Goal: Task Accomplishment & Management: Manage account settings

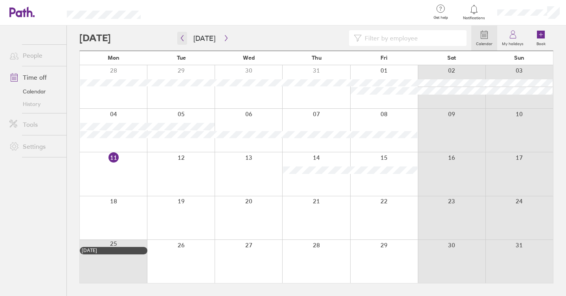
click at [181, 40] on icon "button" at bounding box center [182, 38] width 6 height 6
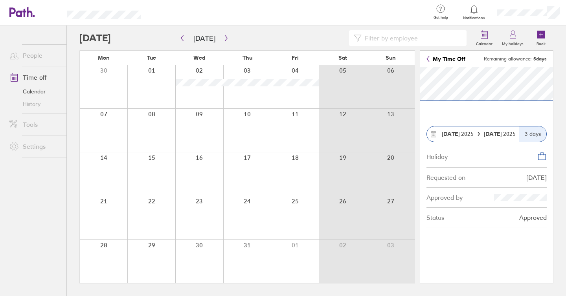
click at [528, 118] on section "[DATE] [DATE] 3 days Holiday Requested on [DATE] Approved by Status Approved" at bounding box center [486, 175] width 133 height 216
click at [35, 51] on link "People" at bounding box center [34, 56] width 63 height 16
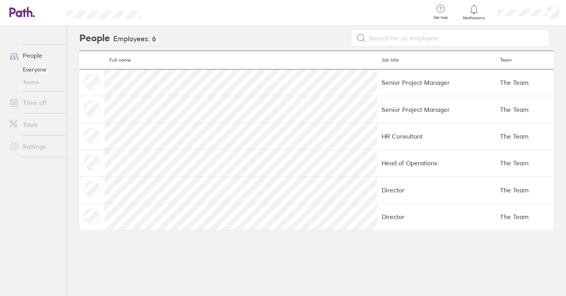
click at [24, 23] on header "Get help FAQs Contact us Notifications My profile Sign out" at bounding box center [283, 13] width 566 height 26
click at [20, 9] on icon at bounding box center [21, 12] width 25 height 11
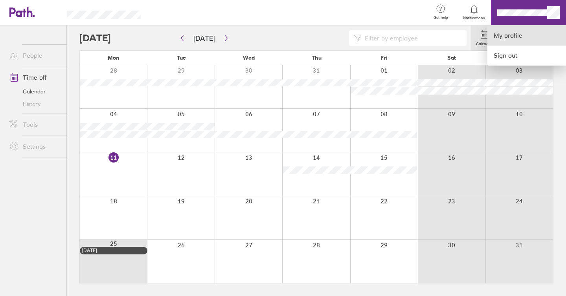
click at [505, 37] on link "My profile" at bounding box center [526, 36] width 79 height 20
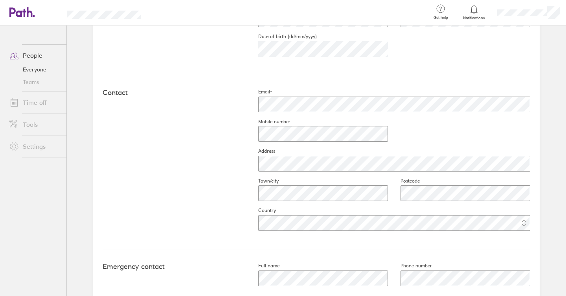
scroll to position [348, 0]
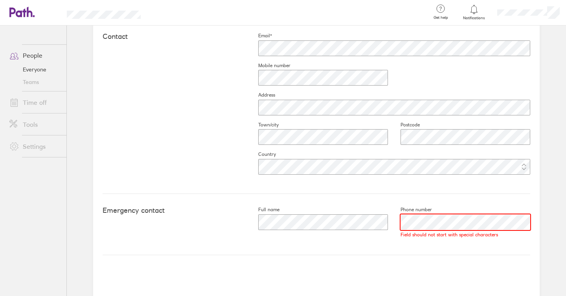
click at [390, 222] on div at bounding box center [459, 222] width 142 height 19
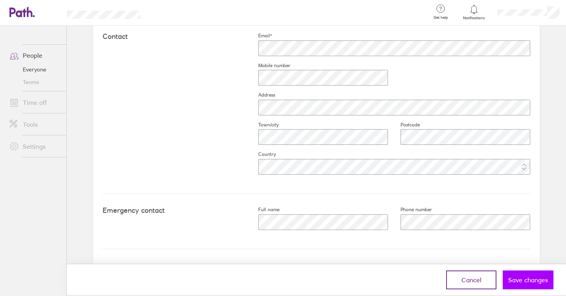
click at [529, 281] on span "Save changes" at bounding box center [528, 280] width 40 height 7
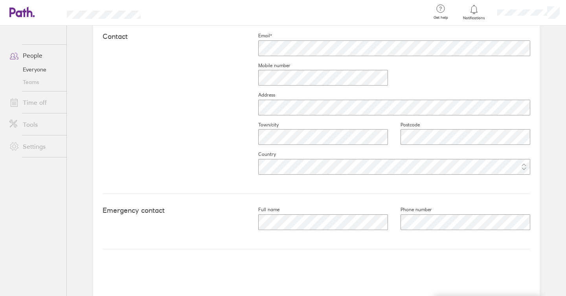
click at [24, 124] on link "Tools" at bounding box center [34, 125] width 63 height 16
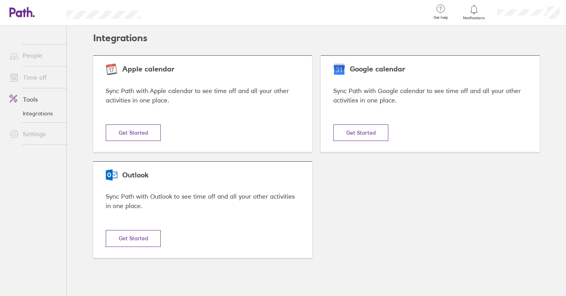
click at [25, 55] on link "People" at bounding box center [34, 56] width 63 height 16
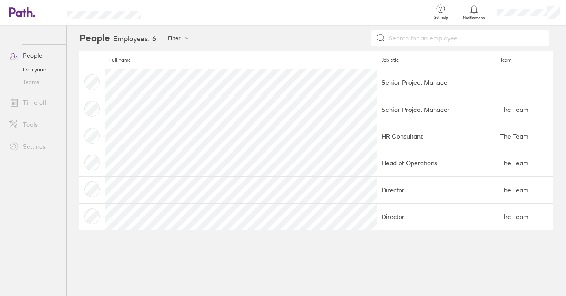
click at [7, 8] on header "Get help FAQs Contact us Notifications My profile Sign out" at bounding box center [283, 13] width 566 height 26
click at [13, 10] on icon at bounding box center [21, 12] width 25 height 11
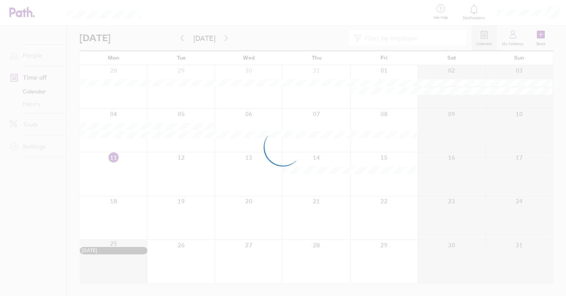
click at [471, 13] on div at bounding box center [283, 148] width 566 height 296
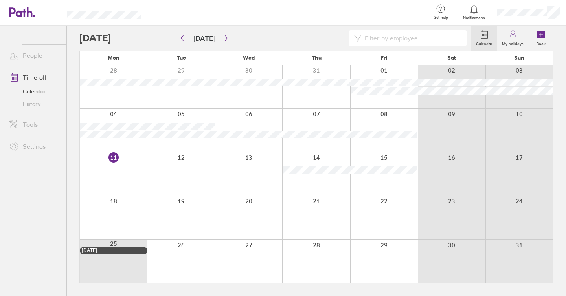
click at [474, 9] on icon at bounding box center [473, 9] width 9 height 9
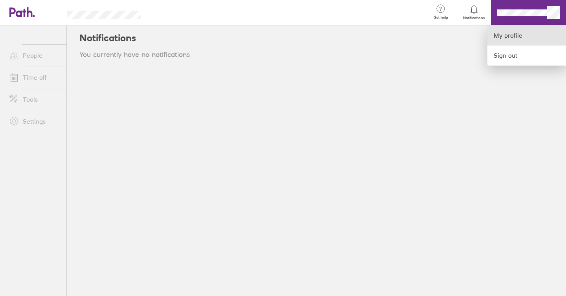
click at [506, 34] on link "My profile" at bounding box center [526, 36] width 79 height 20
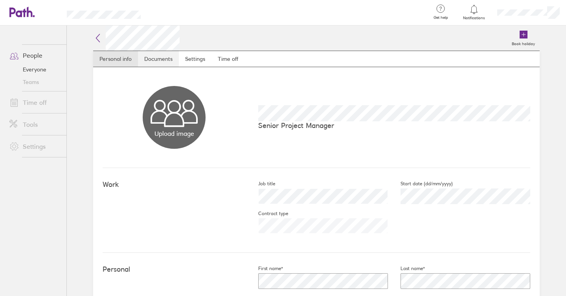
click at [160, 62] on link "Documents" at bounding box center [158, 59] width 41 height 16
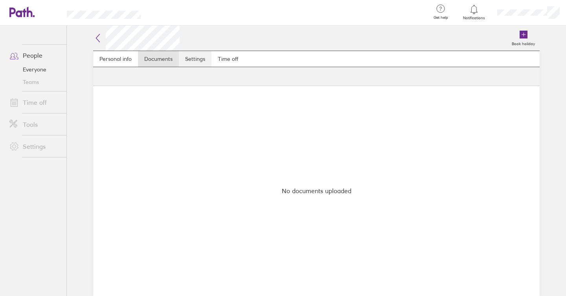
click at [188, 58] on link "Settings" at bounding box center [195, 59] width 33 height 16
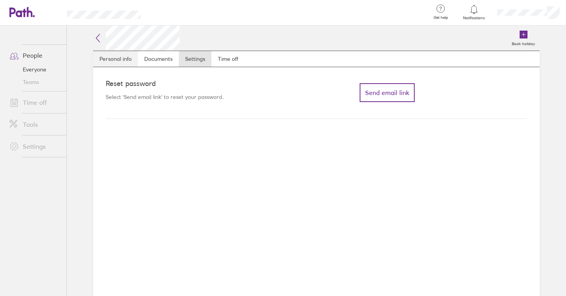
click at [117, 60] on link "Personal info" at bounding box center [115, 59] width 45 height 16
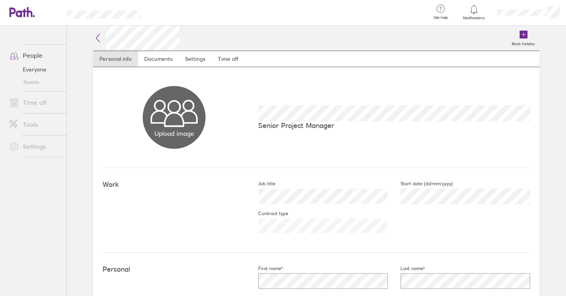
click at [26, 148] on link "Settings" at bounding box center [34, 147] width 63 height 16
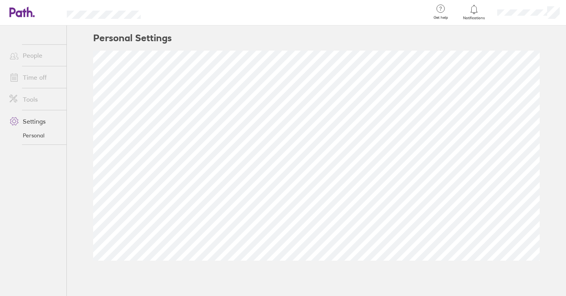
click at [33, 103] on link "Tools" at bounding box center [34, 100] width 63 height 16
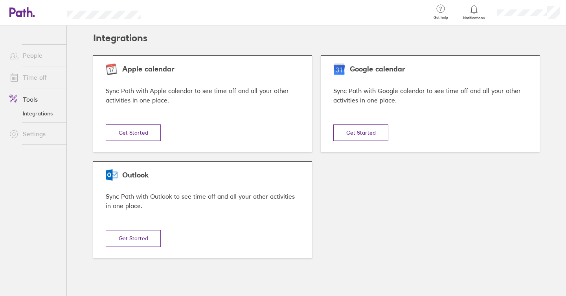
click at [445, 11] on div "Get help FAQs Contact us" at bounding box center [440, 13] width 33 height 26
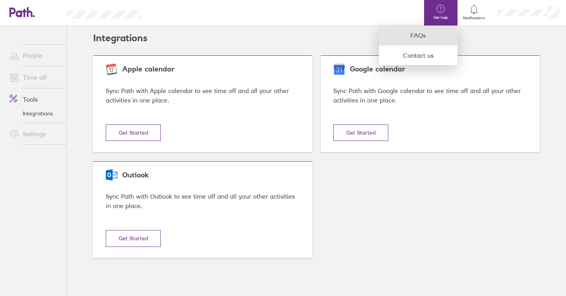
click at [413, 41] on link "FAQs" at bounding box center [418, 36] width 79 height 20
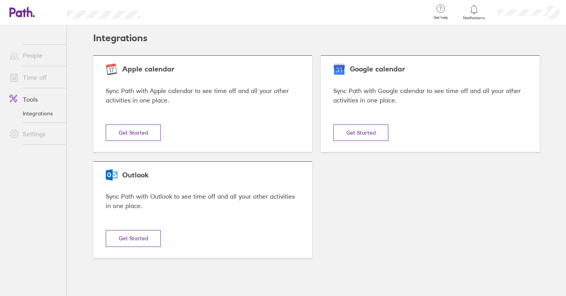
click at [168, 40] on header "Integrations" at bounding box center [316, 38] width 446 height 25
click at [37, 53] on link "People" at bounding box center [34, 56] width 63 height 16
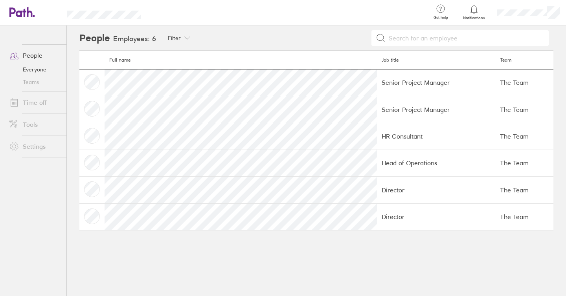
click at [34, 100] on link "Time off" at bounding box center [34, 103] width 63 height 16
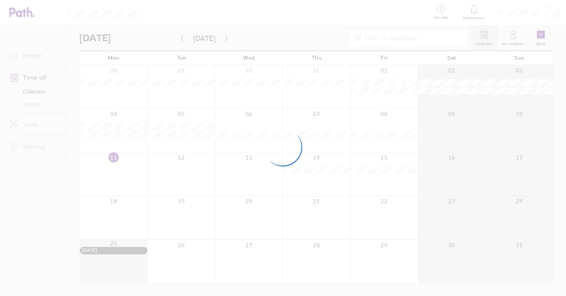
click at [34, 90] on div at bounding box center [283, 148] width 566 height 296
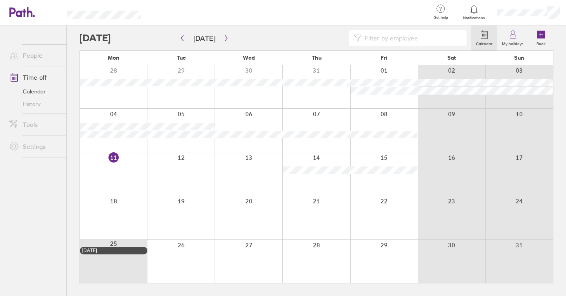
click at [34, 101] on link "History" at bounding box center [34, 104] width 63 height 13
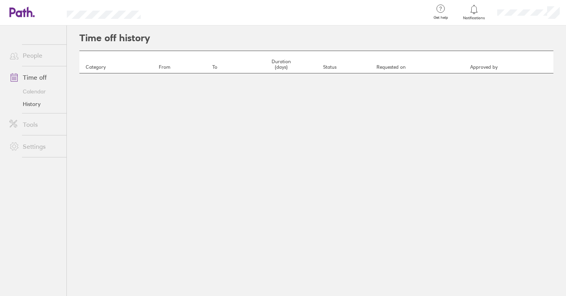
click at [31, 55] on link "People" at bounding box center [34, 56] width 63 height 16
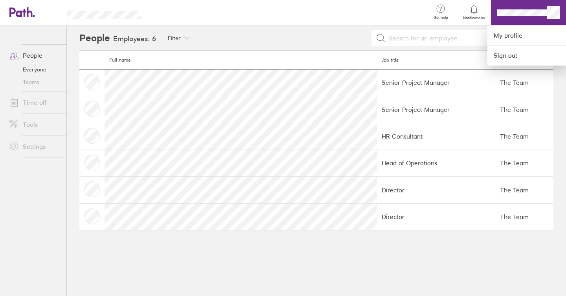
click at [158, 104] on div at bounding box center [283, 148] width 566 height 296
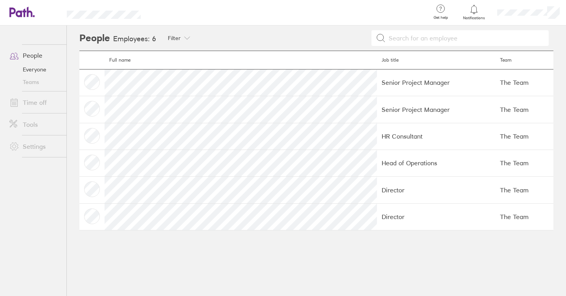
click at [30, 51] on link "People" at bounding box center [34, 56] width 63 height 16
click at [30, 55] on link "People" at bounding box center [34, 56] width 63 height 16
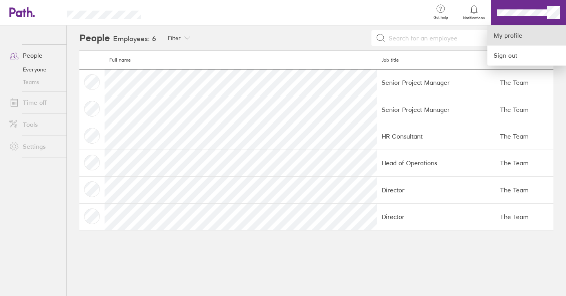
click at [514, 31] on link "My profile" at bounding box center [526, 36] width 79 height 20
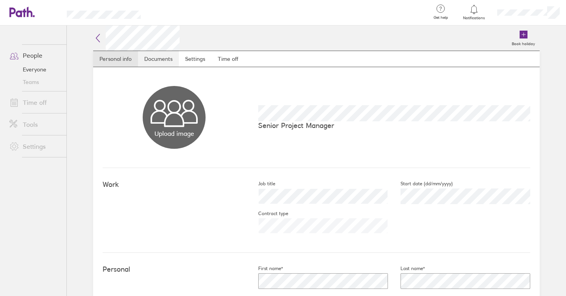
click at [152, 57] on link "Documents" at bounding box center [158, 59] width 41 height 16
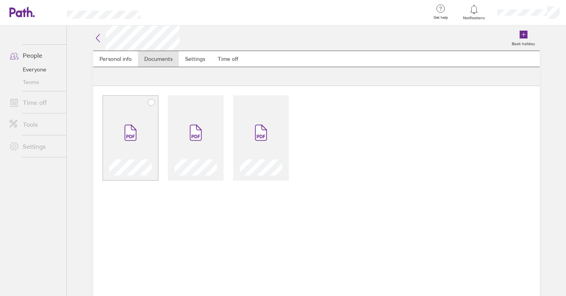
click at [135, 155] on span at bounding box center [130, 132] width 33 height 47
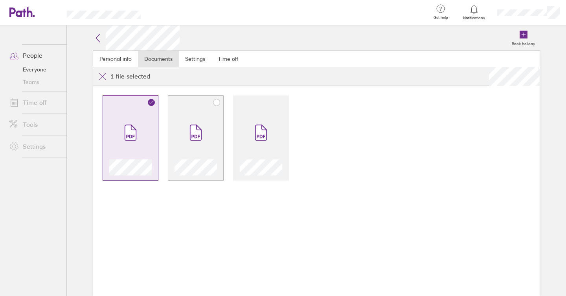
click at [206, 153] on span at bounding box center [195, 132] width 33 height 47
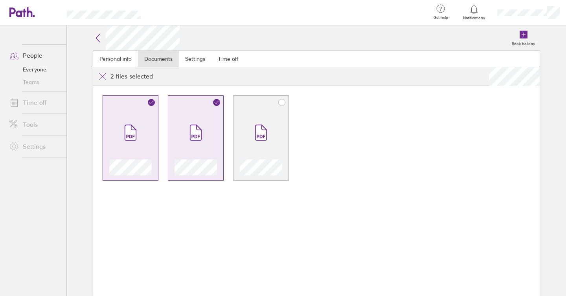
click at [258, 155] on span at bounding box center [260, 132] width 33 height 47
